Goal: Task Accomplishment & Management: Manage account settings

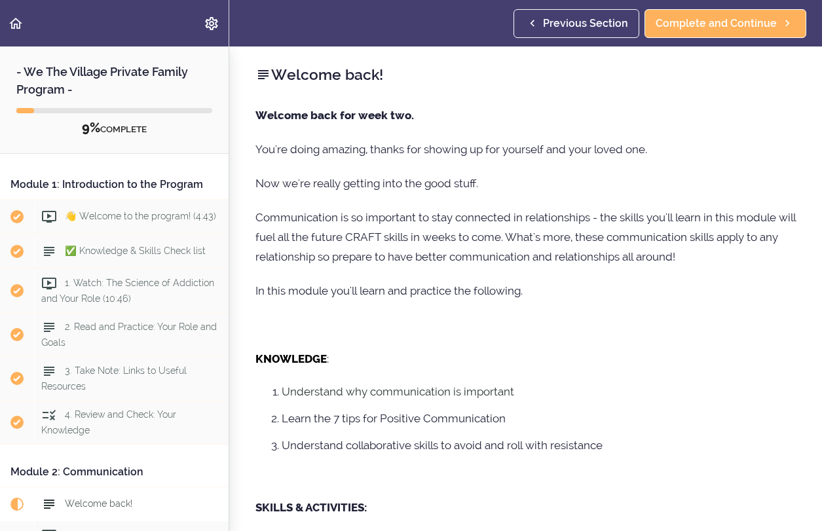
click at [211, 29] on use "Settings Menu" at bounding box center [211, 23] width 12 height 13
click at [127, 14] on div "Autoplay Autocomplete" at bounding box center [114, 23] width 229 height 47
click at [9, 26] on icon "Back to course curriculum" at bounding box center [16, 24] width 16 height 16
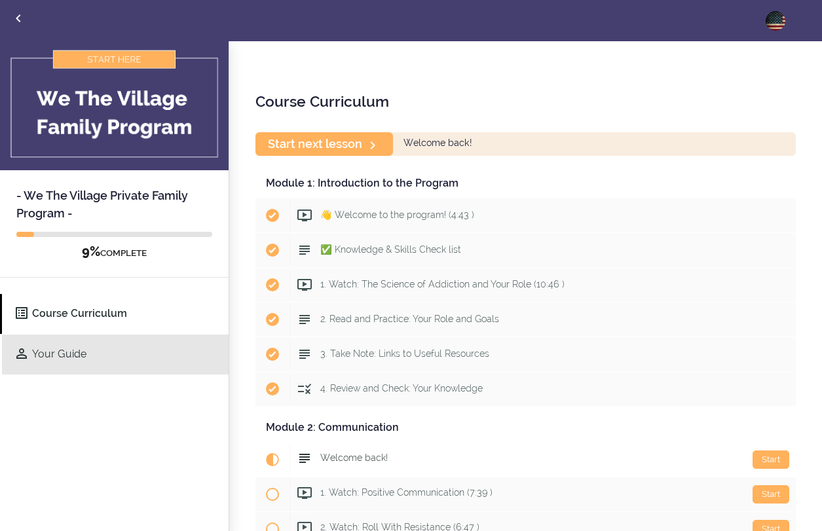
click at [121, 358] on link "Your Guide" at bounding box center [115, 355] width 227 height 40
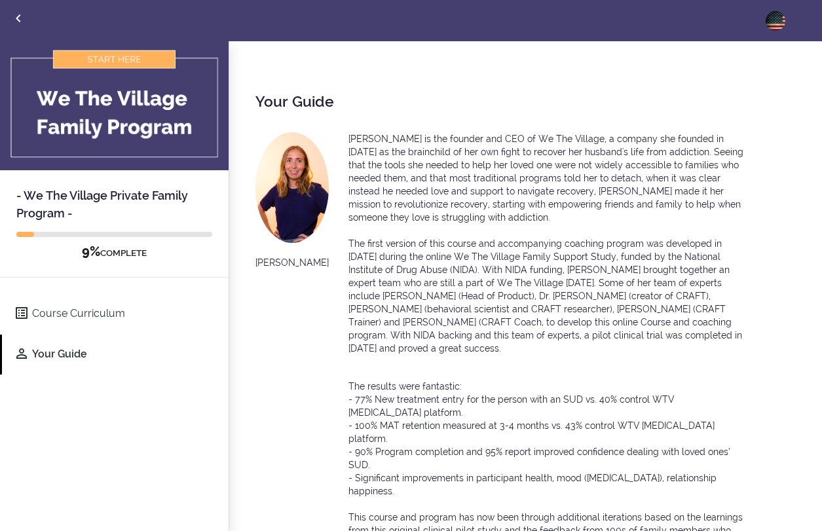
click at [779, 24] on img at bounding box center [776, 21] width 20 height 20
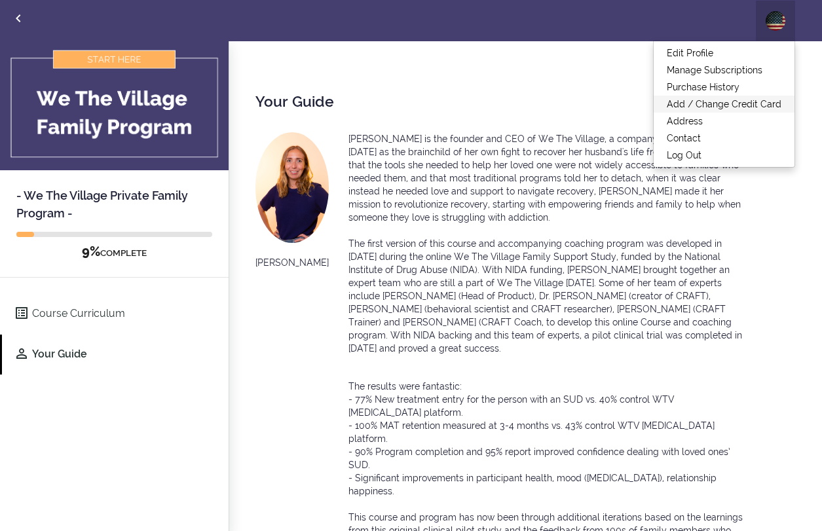
click at [766, 108] on link "Add / Change Credit Card" at bounding box center [724, 104] width 141 height 17
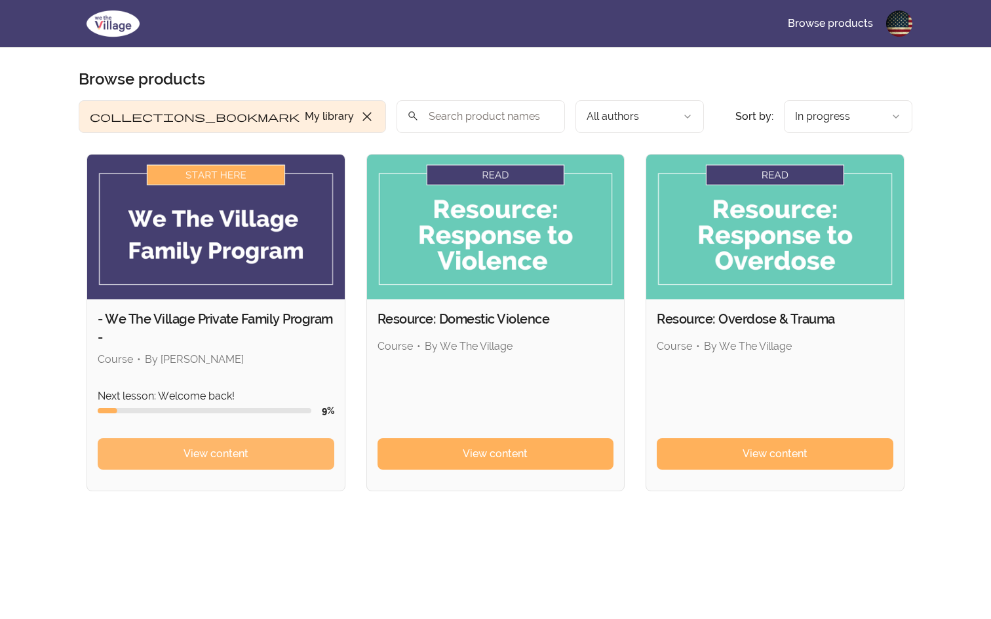
click at [226, 461] on span "View content" at bounding box center [215, 454] width 65 height 16
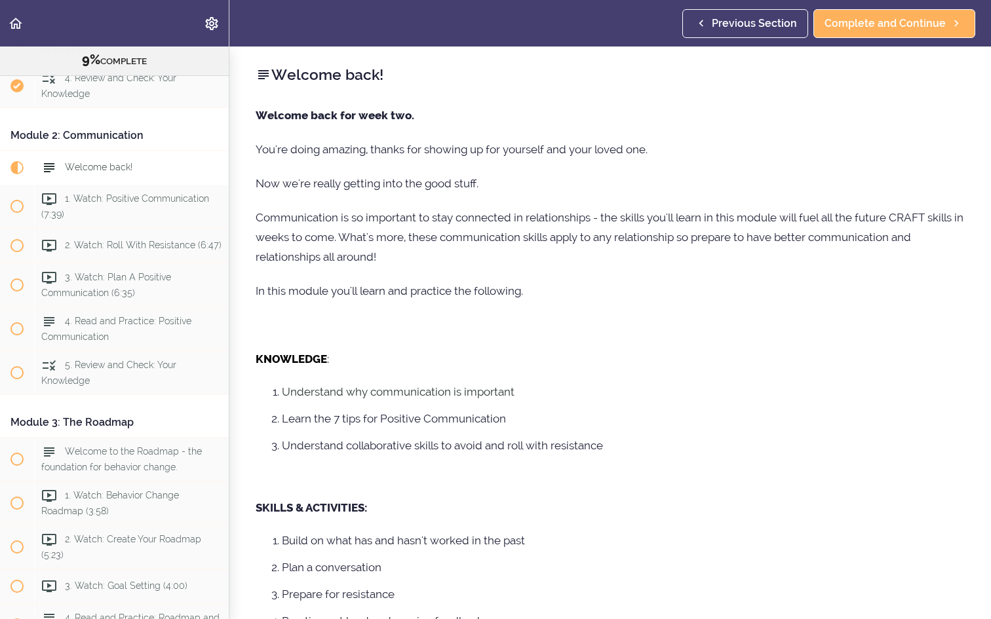
scroll to position [391, 0]
